Goal: Information Seeking & Learning: Learn about a topic

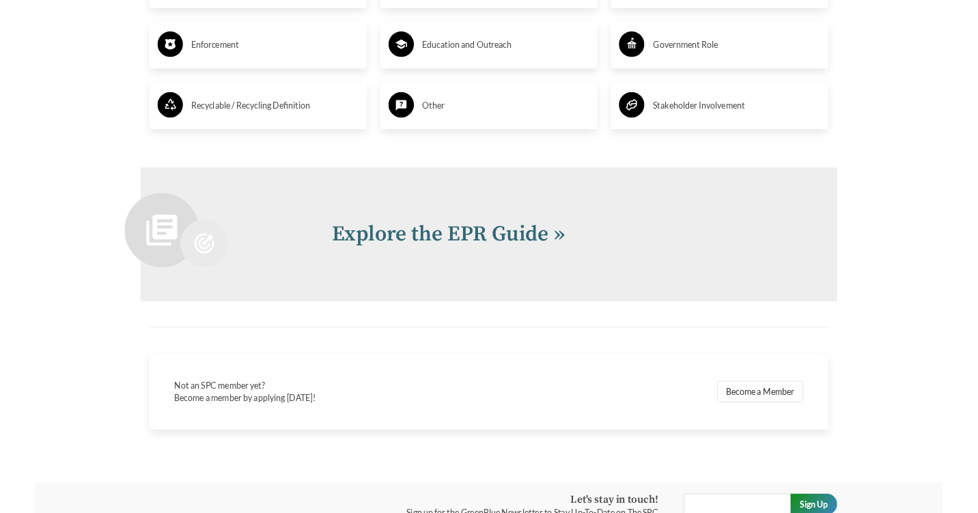
scroll to position [2797, 0]
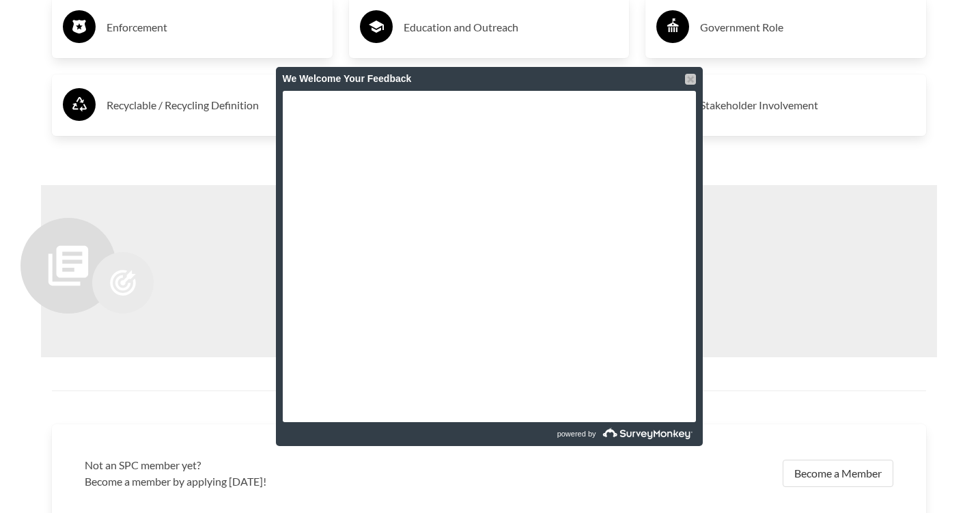
click at [689, 79] on div at bounding box center [690, 79] width 11 height 11
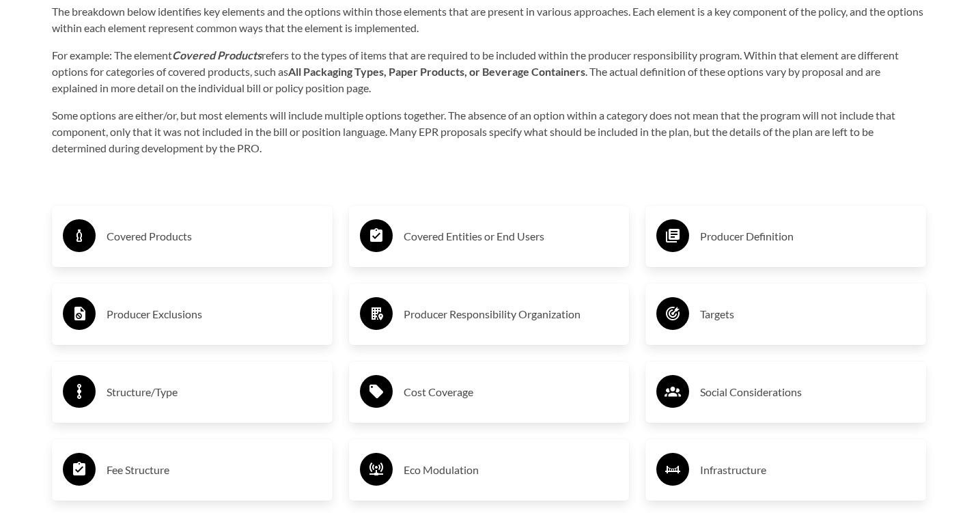
scroll to position [2242, 0]
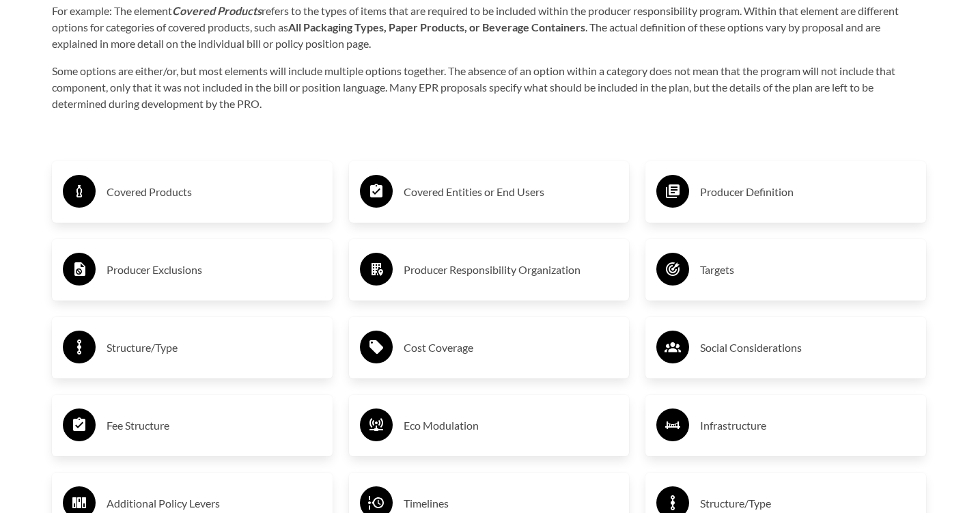
click at [172, 202] on h3 "Covered Products" at bounding box center [214, 192] width 215 height 22
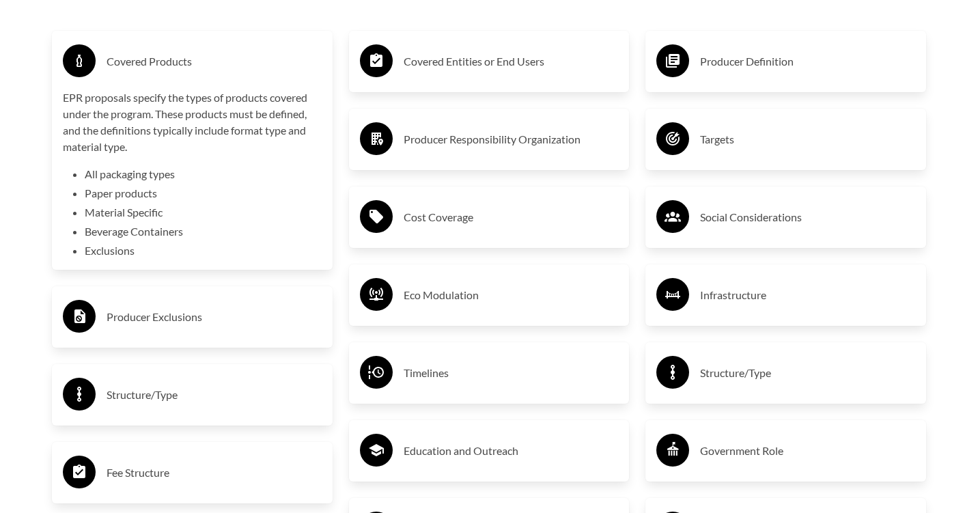
scroll to position [2355, 0]
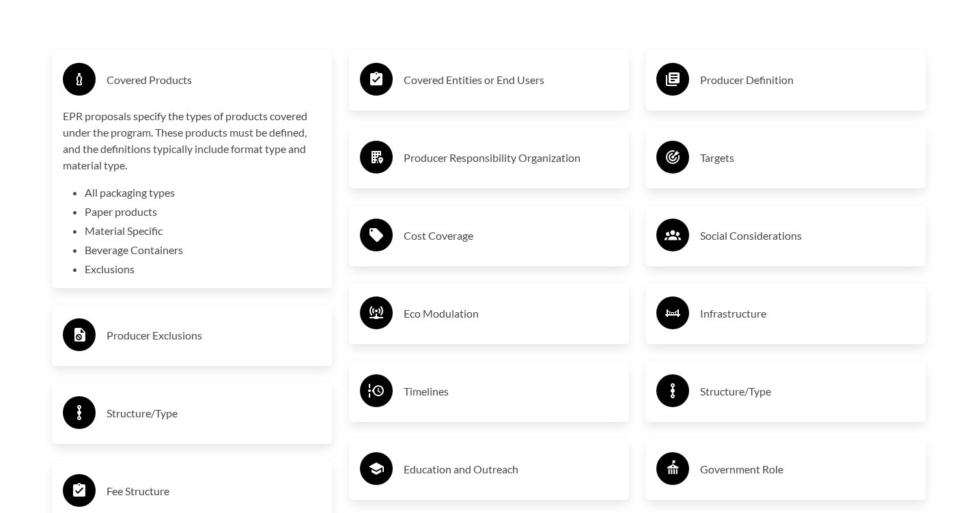
click at [484, 88] on h3 "Covered Entities or End Users" at bounding box center [511, 80] width 215 height 22
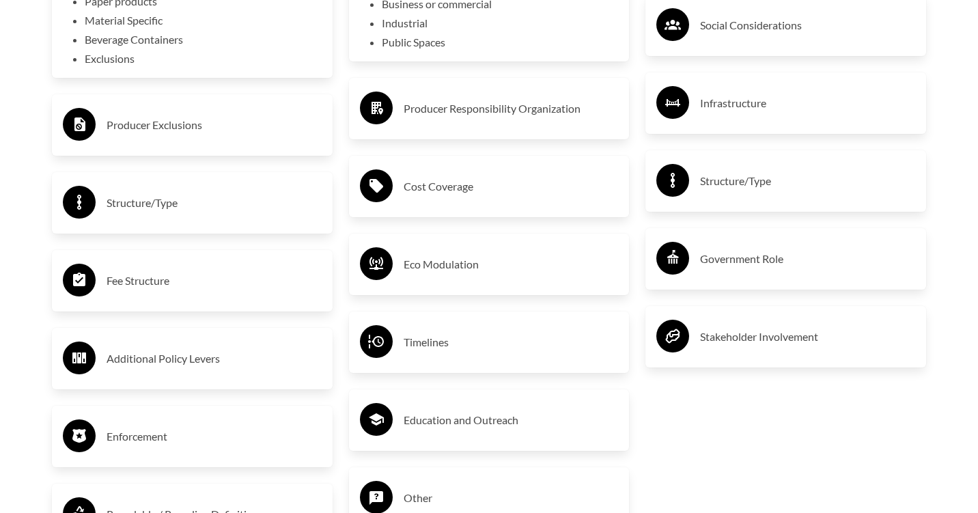
scroll to position [2568, 0]
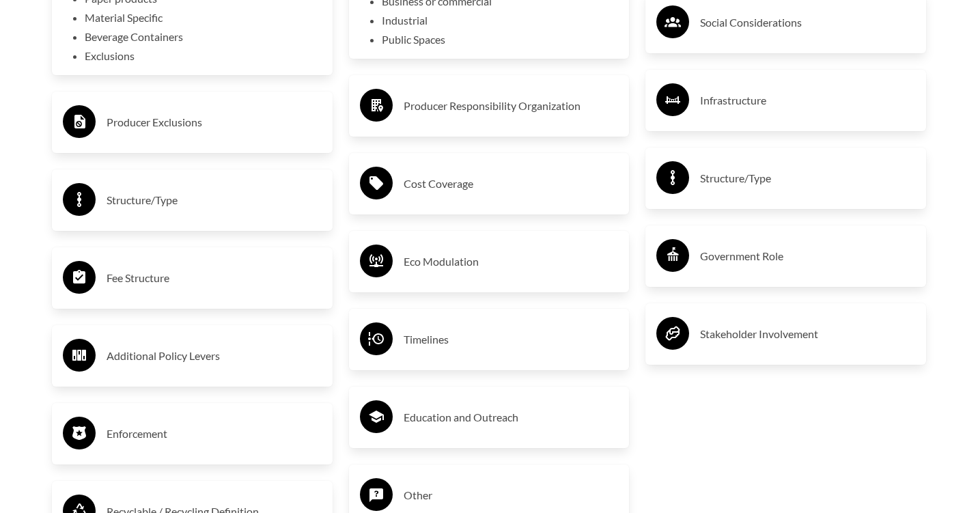
click at [489, 105] on h3 "Producer Responsibility Organization" at bounding box center [511, 106] width 215 height 22
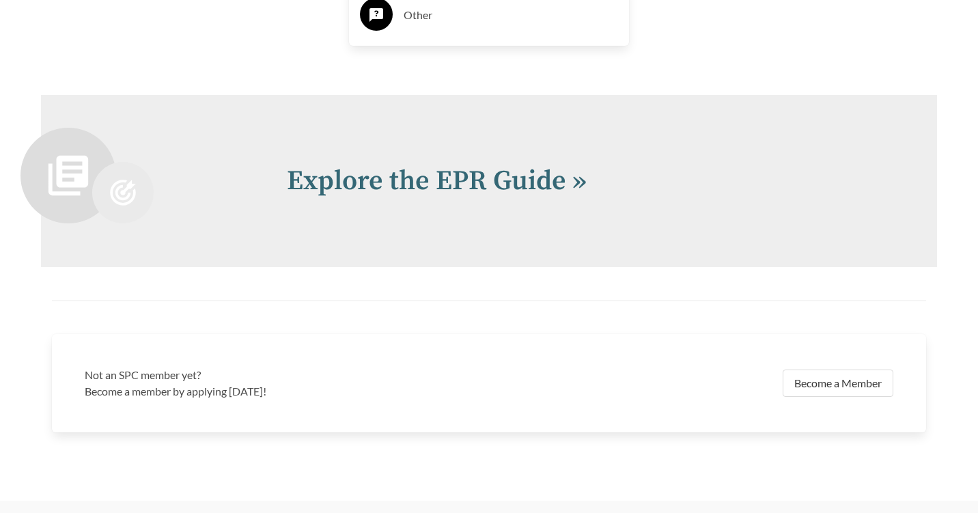
scroll to position [3207, 0]
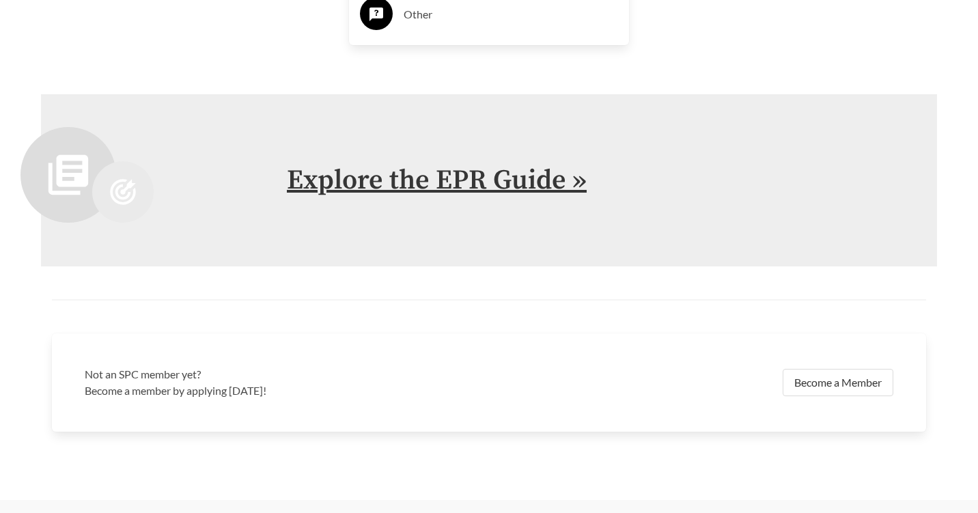
click at [445, 178] on link "Explore the EPR Guide »" at bounding box center [437, 180] width 300 height 34
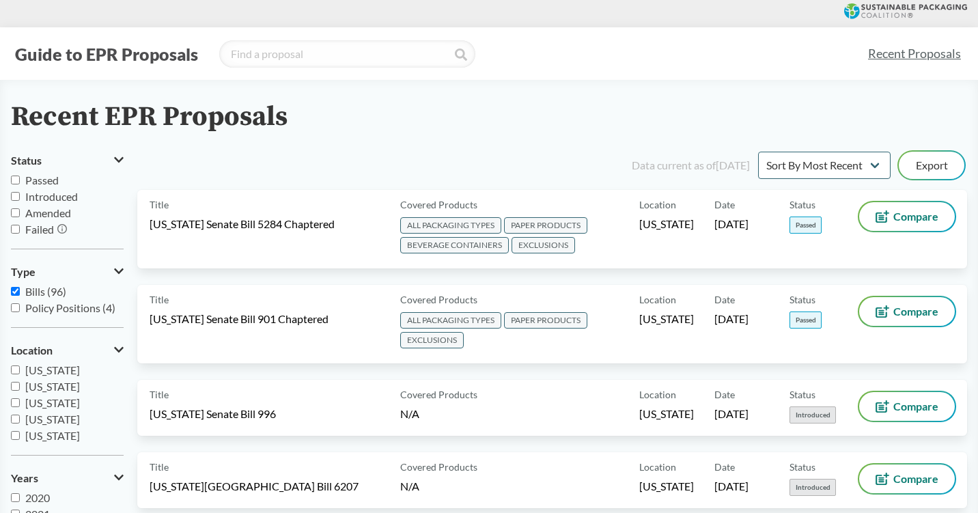
click at [16, 178] on input "Passed" at bounding box center [15, 180] width 9 height 9
checkbox input "true"
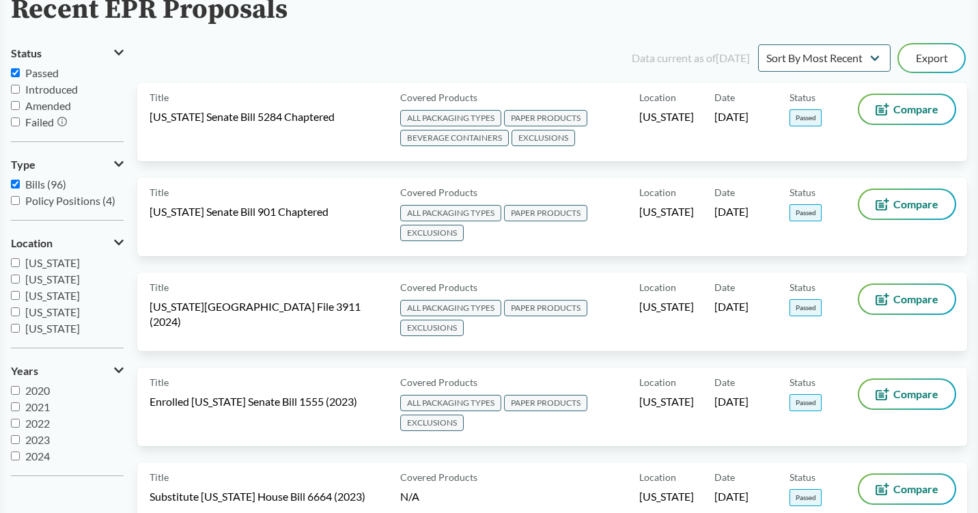
scroll to position [103, 0]
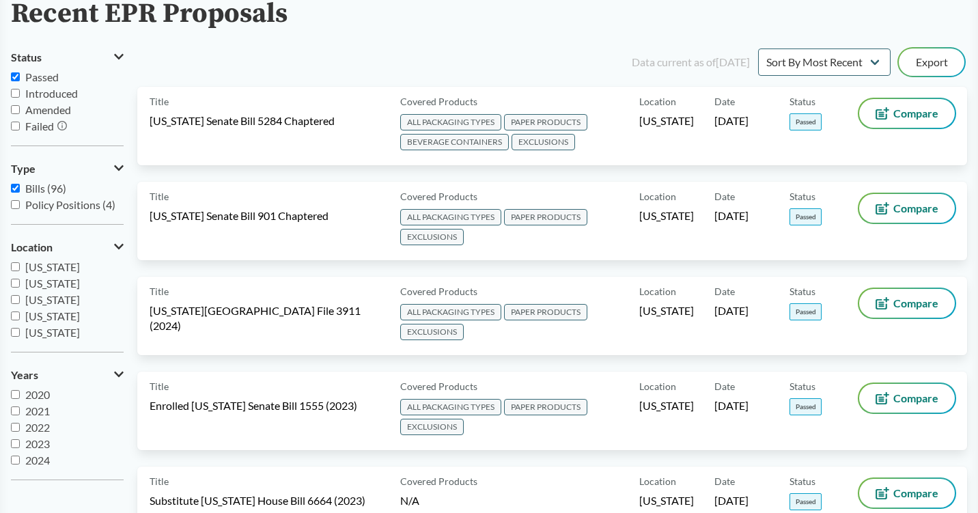
click at [18, 315] on input "[US_STATE]" at bounding box center [15, 316] width 9 height 9
checkbox input "true"
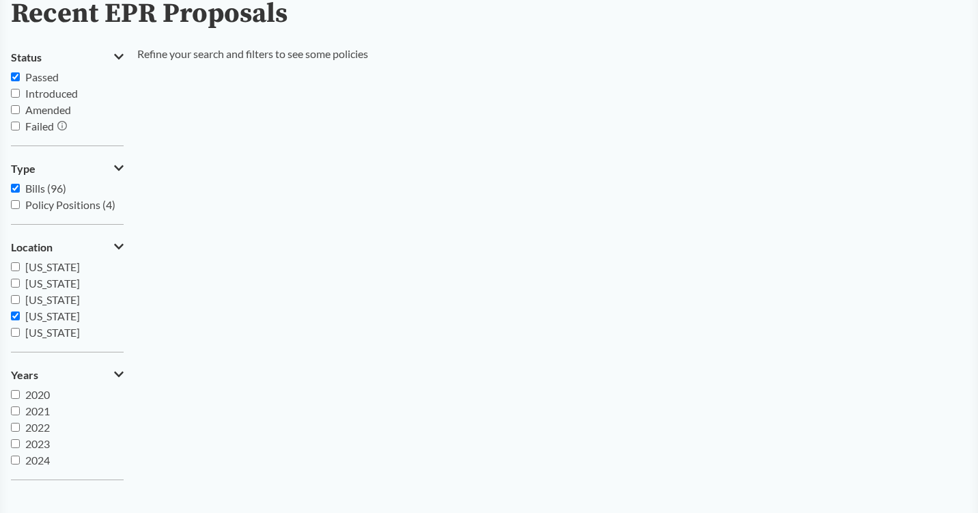
click at [14, 78] on input "Passed" at bounding box center [15, 76] width 9 height 9
checkbox input "false"
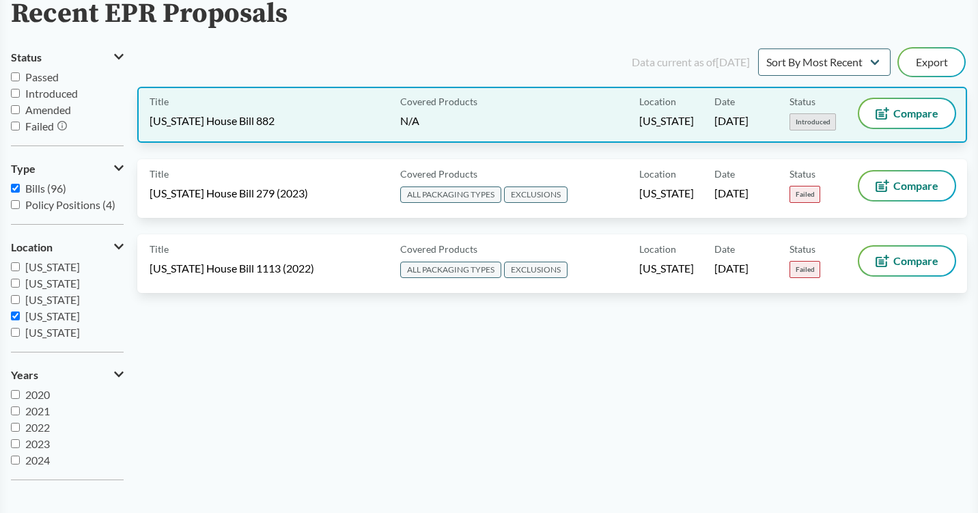
click at [257, 126] on span "[US_STATE] House Bill 882" at bounding box center [212, 120] width 125 height 15
